Goal: Task Accomplishment & Management: Complete application form

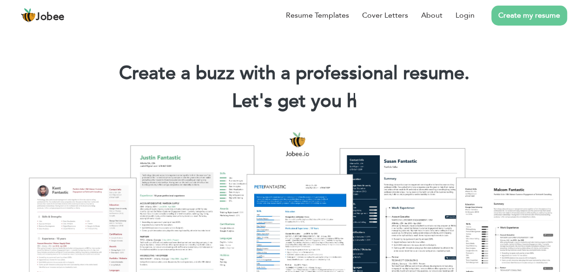
click at [535, 14] on link "Create my resume" at bounding box center [529, 16] width 76 height 20
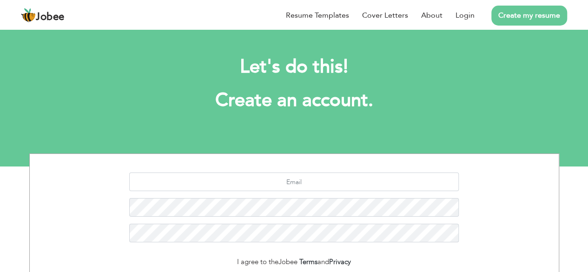
scroll to position [113, 0]
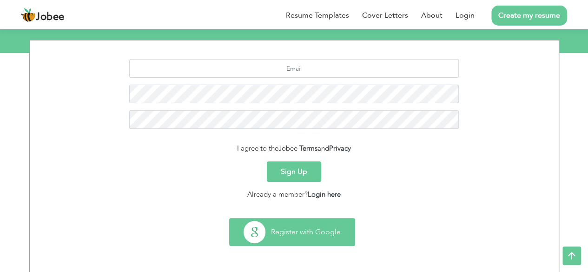
click at [291, 237] on button "Register with Google" at bounding box center [291, 231] width 125 height 27
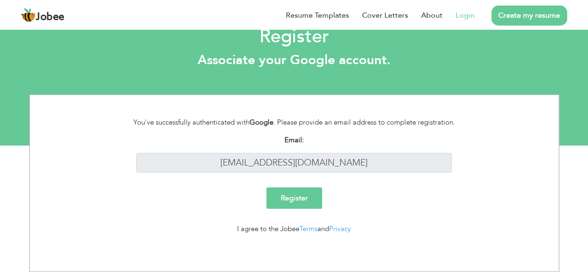
scroll to position [20, 0]
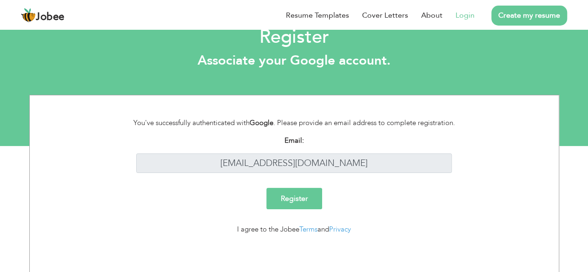
click at [302, 199] on input "Register" at bounding box center [294, 198] width 56 height 21
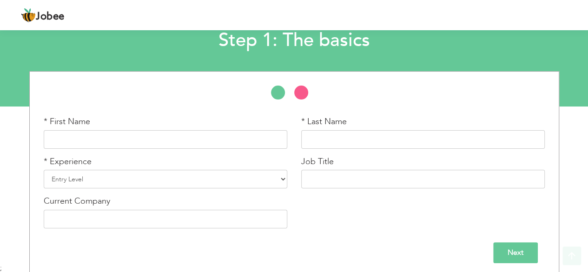
scroll to position [65, 0]
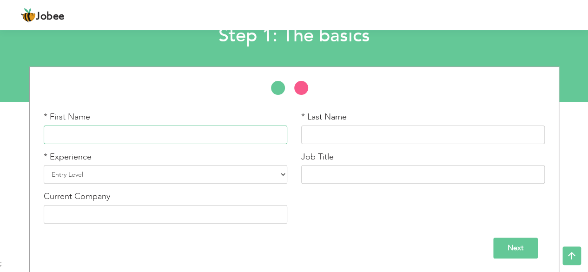
click at [230, 138] on input "text" at bounding box center [165, 134] width 243 height 19
type input "Saira"
click at [360, 133] on input "text" at bounding box center [422, 134] width 243 height 19
type input "Siyal"
click at [216, 175] on select "Entry Level Less than 1 Year 1 Year 2 Years 3 Years 4 Years 5 Years 6 Years 7 Y…" at bounding box center [165, 174] width 243 height 19
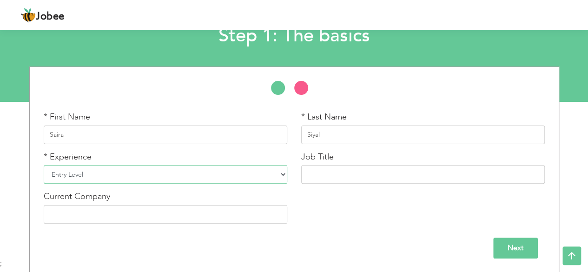
select select "6"
click at [44, 165] on select "Entry Level Less than 1 Year 1 Year 2 Years 3 Years 4 Years 5 Years 6 Years 7 Y…" at bounding box center [165, 174] width 243 height 19
click at [355, 178] on input "text" at bounding box center [422, 174] width 243 height 19
type input "Monitoring and Evaluation"
click at [210, 214] on input "text" at bounding box center [165, 214] width 243 height 19
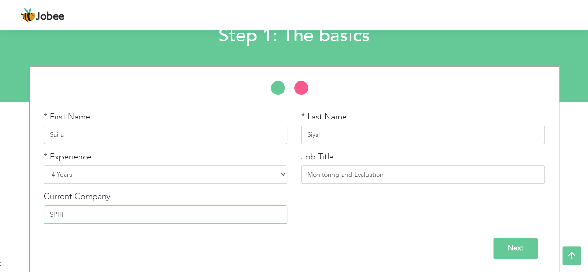
type input "SPHF"
click at [517, 243] on input "Next" at bounding box center [515, 247] width 45 height 21
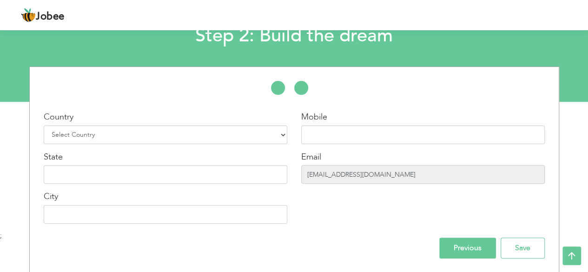
click at [409, 178] on input "muzamilhussainshar9@gmail.com" at bounding box center [422, 174] width 243 height 19
click at [368, 176] on input "muzamilhussainshar9@gmail.com" at bounding box center [422, 174] width 243 height 19
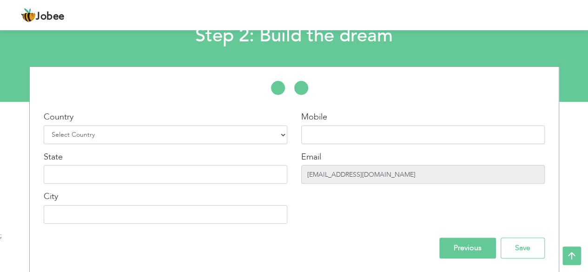
click at [368, 176] on input "muzamilhussainshar9@gmail.com" at bounding box center [422, 174] width 243 height 19
click at [446, 253] on input "Previous" at bounding box center [467, 247] width 57 height 21
